Goal: Use online tool/utility: Use online tool/utility

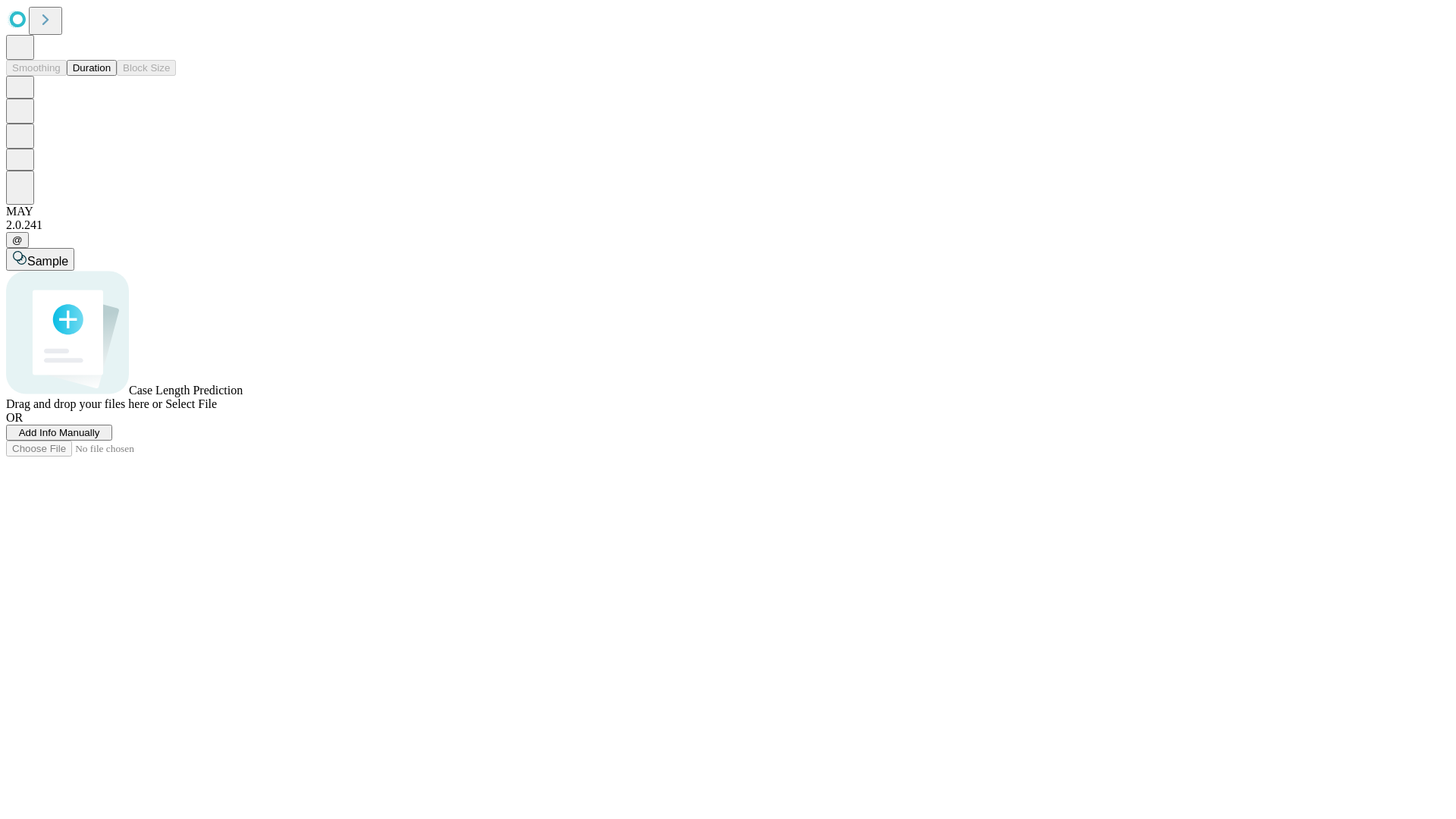
click at [111, 75] on button "Duration" at bounding box center [92, 68] width 50 height 16
click at [69, 255] on span "Sample" at bounding box center [48, 261] width 41 height 13
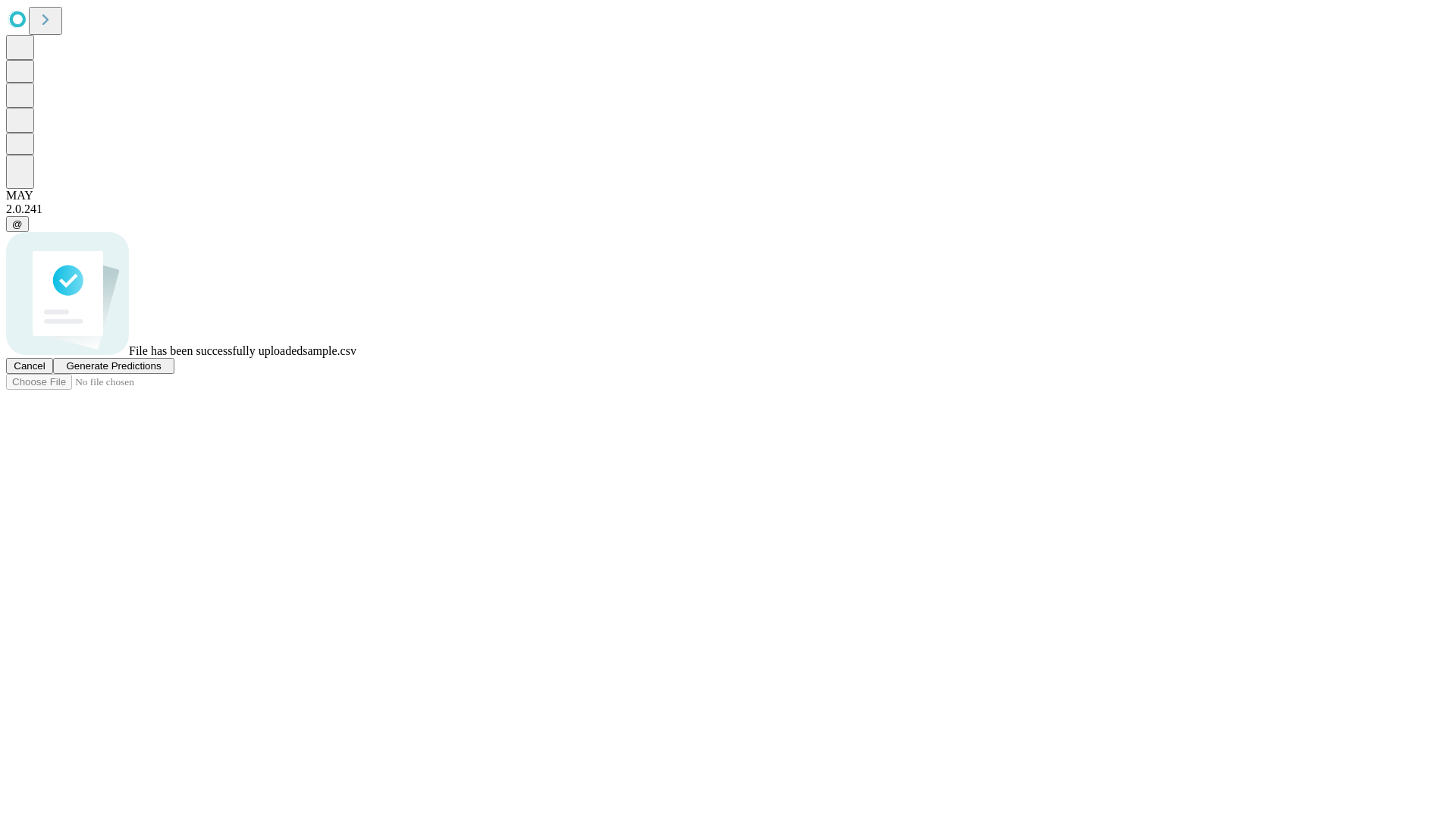
click at [160, 371] on span "Generate Predictions" at bounding box center [113, 365] width 94 height 11
